Goal: Task Accomplishment & Management: Use online tool/utility

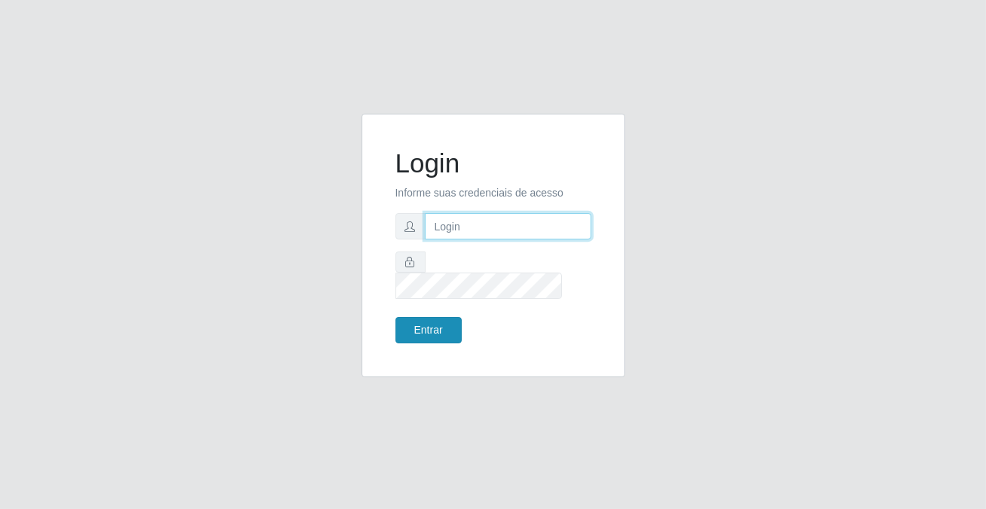
type input "[PERSON_NAME][EMAIL_ADDRESS][DOMAIN_NAME]"
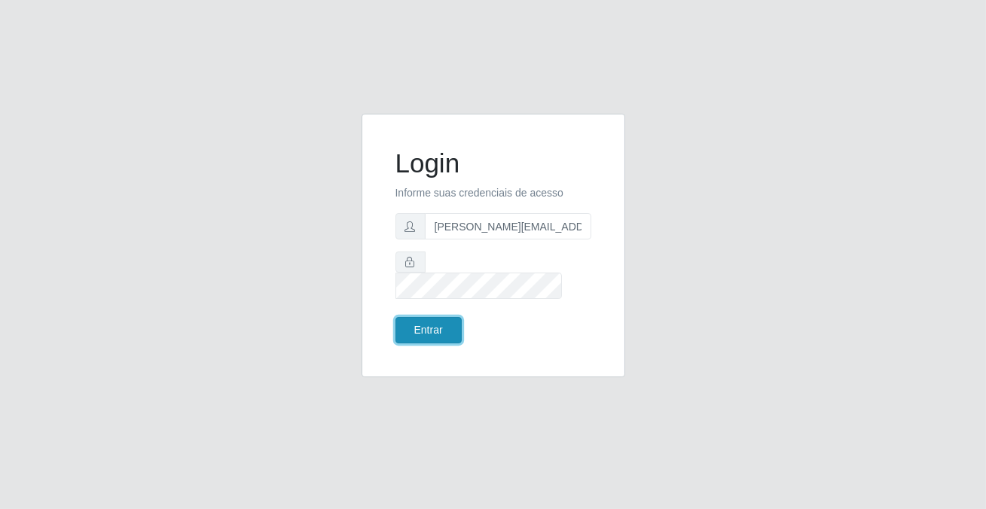
click at [423, 318] on button "Entrar" at bounding box center [429, 330] width 66 height 26
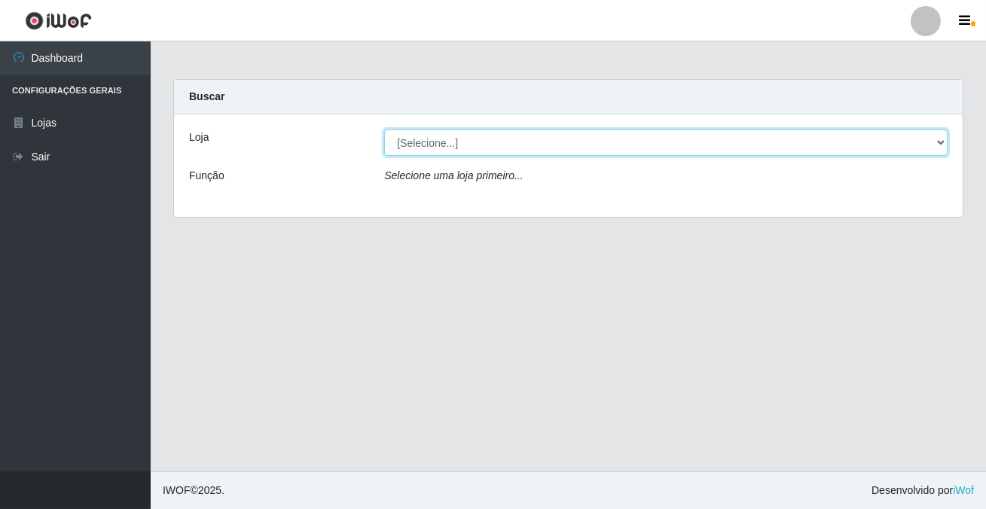
click at [426, 143] on select "[Selecione...] Rede Potiguar 2 - Macaíba" at bounding box center [666, 143] width 564 height 26
select select "101"
click at [384, 130] on select "[Selecione...] Rede Potiguar 2 - Macaíba" at bounding box center [666, 143] width 564 height 26
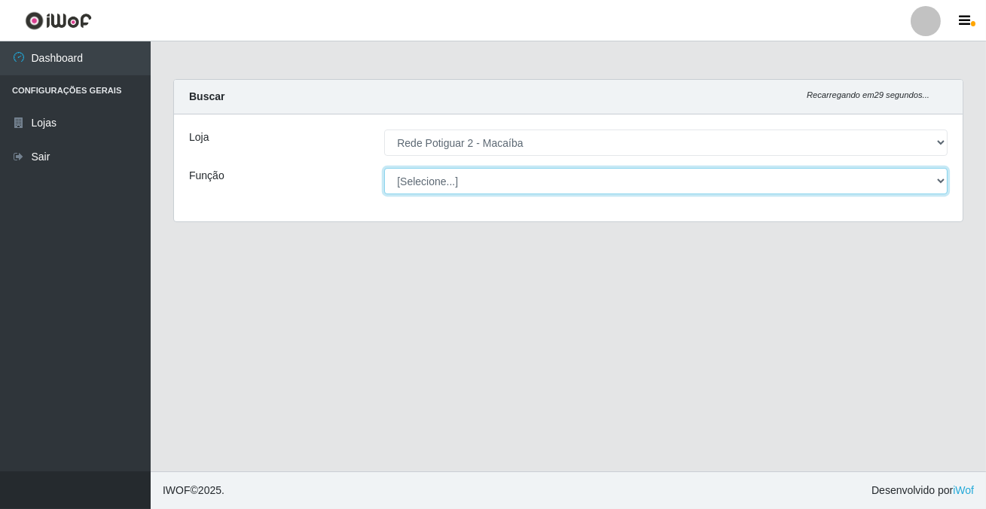
click at [438, 180] on select "[Selecione...] ASG ASG + ASG ++ Auxiliar de Estoque Balconista Embalador Reposi…" at bounding box center [666, 181] width 564 height 26
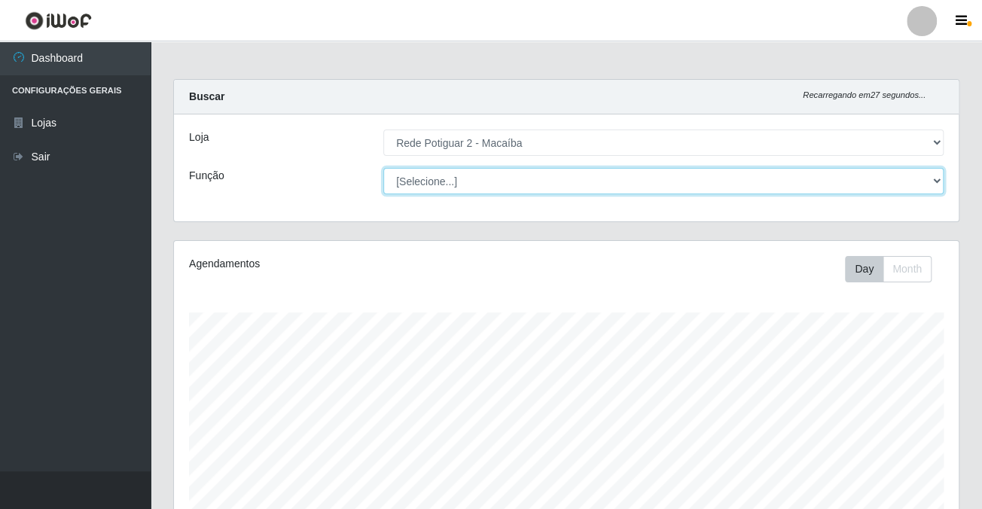
scroll to position [313, 784]
select select "1"
click at [383, 168] on select "[Selecione...] ASG ASG + ASG ++ Auxiliar de Estoque Balconista Embalador Reposi…" at bounding box center [663, 181] width 561 height 26
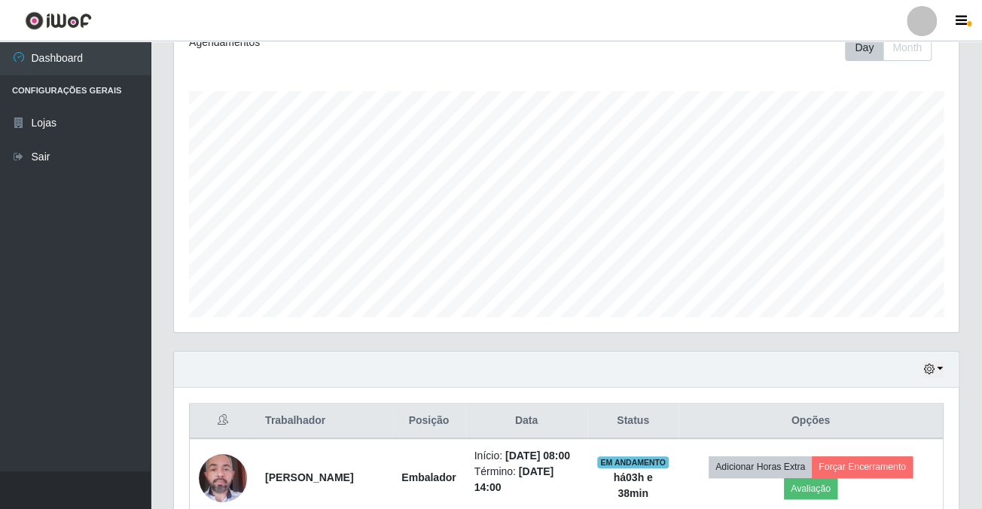
scroll to position [457, 0]
